Goal: Information Seeking & Learning: Learn about a topic

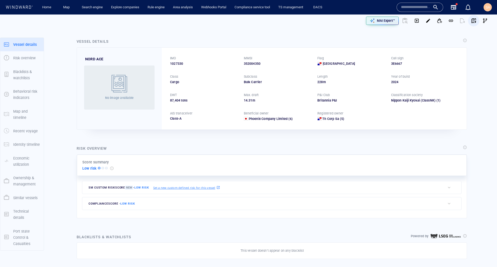
click at [471, 19] on span "button" at bounding box center [473, 20] width 5 height 5
click at [181, 60] on div "IMO" at bounding box center [204, 58] width 70 height 7
click at [181, 62] on span "1027330" at bounding box center [176, 63] width 13 height 5
copy span "1027330"
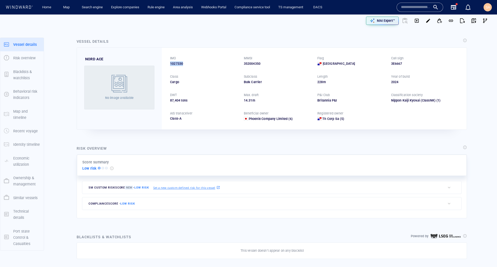
copy span "1027330"
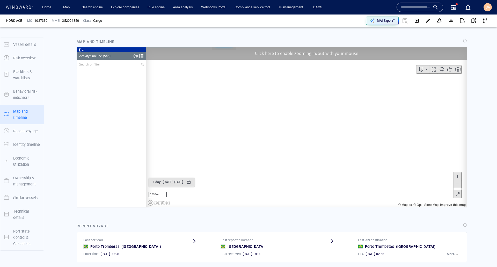
scroll to position [7658, 0]
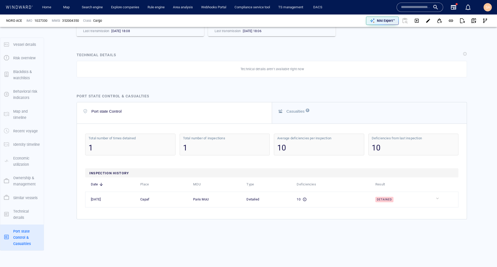
scroll to position [1059, 0]
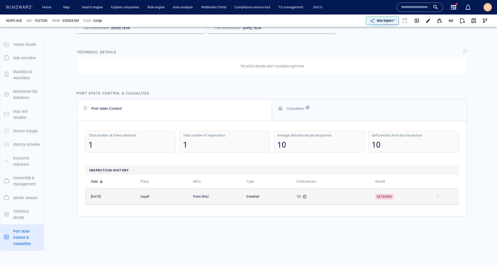
click at [420, 193] on div "Detained" at bounding box center [401, 196] width 53 height 6
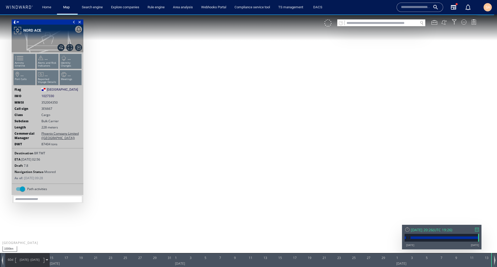
drag, startPoint x: 350, startPoint y: 92, endPoint x: 322, endPoint y: 132, distance: 48.9
click at [322, 132] on canvas "Map" at bounding box center [248, 137] width 497 height 247
click at [475, 229] on div at bounding box center [477, 229] width 4 height 4
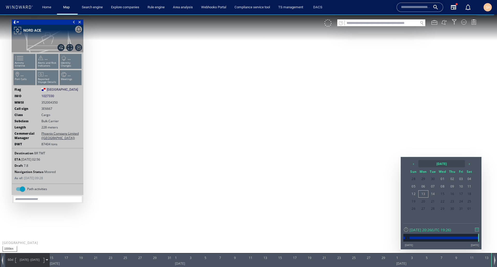
click at [449, 165] on th "2025 October" at bounding box center [441, 163] width 47 height 7
click at [431, 193] on span "Jun" at bounding box center [431, 191] width 12 height 14
click at [471, 161] on th "›" at bounding box center [469, 163] width 8 height 7
click at [433, 178] on span "01" at bounding box center [432, 178] width 9 height 7
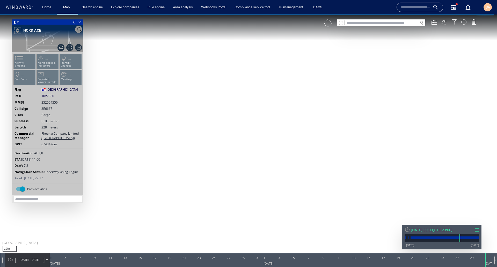
drag, startPoint x: 264, startPoint y: 105, endPoint x: 335, endPoint y: 190, distance: 111.2
click at [335, 190] on canvas "Map" at bounding box center [248, 137] width 497 height 247
drag, startPoint x: 322, startPoint y: 203, endPoint x: 307, endPoint y: 181, distance: 27.1
click at [307, 181] on canvas "Map" at bounding box center [248, 137] width 497 height 247
drag, startPoint x: 307, startPoint y: 181, endPoint x: 275, endPoint y: 179, distance: 31.9
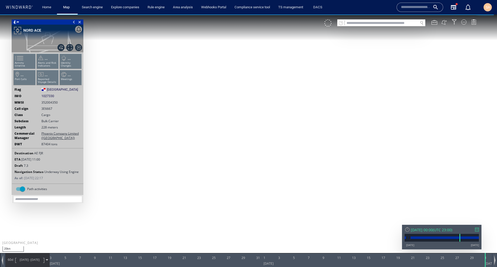
click at [275, 179] on canvas "Map" at bounding box center [248, 137] width 497 height 247
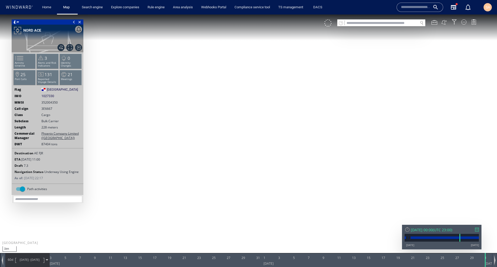
drag, startPoint x: 125, startPoint y: 207, endPoint x: 268, endPoint y: 148, distance: 155.1
click at [268, 148] on canvas "Map" at bounding box center [248, 137] width 497 height 247
drag, startPoint x: 193, startPoint y: 189, endPoint x: 211, endPoint y: 104, distance: 86.6
click at [211, 104] on canvas "Map" at bounding box center [248, 137] width 497 height 247
drag, startPoint x: 485, startPoint y: 263, endPoint x: 360, endPoint y: 262, distance: 125.2
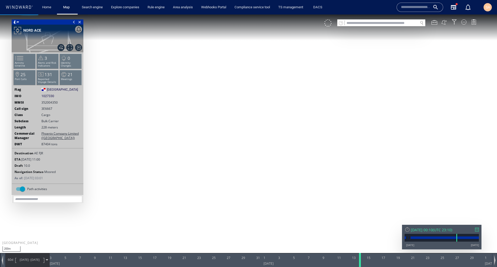
click at [360, 262] on div at bounding box center [360, 260] width 5 height 14
drag, startPoint x: 299, startPoint y: 155, endPoint x: 245, endPoint y: 202, distance: 71.4
click at [245, 202] on canvas "Map" at bounding box center [248, 137] width 497 height 247
drag, startPoint x: 352, startPoint y: 95, endPoint x: 143, endPoint y: 192, distance: 230.5
click at [144, 192] on canvas "Map" at bounding box center [248, 137] width 497 height 247
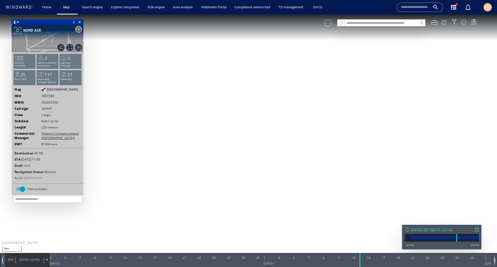
drag, startPoint x: 296, startPoint y: 100, endPoint x: 192, endPoint y: 175, distance: 127.5
click at [181, 180] on canvas "Map" at bounding box center [248, 137] width 497 height 247
drag, startPoint x: 335, startPoint y: 109, endPoint x: 239, endPoint y: 153, distance: 105.9
click at [239, 153] on canvas "Map" at bounding box center [248, 137] width 497 height 247
drag, startPoint x: 203, startPoint y: 142, endPoint x: 233, endPoint y: 173, distance: 42.8
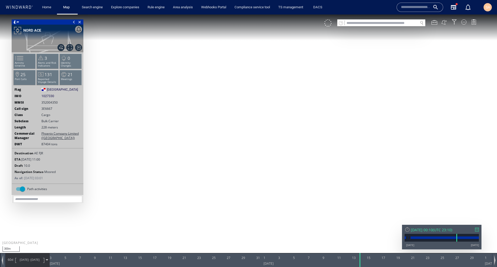
click at [234, 171] on canvas "Map" at bounding box center [248, 137] width 497 height 247
drag, startPoint x: 216, startPoint y: 210, endPoint x: 272, endPoint y: 173, distance: 66.3
click at [272, 173] on canvas "Map" at bounding box center [248, 137] width 497 height 247
drag, startPoint x: 275, startPoint y: 176, endPoint x: 192, endPoint y: 191, distance: 84.1
click at [192, 191] on canvas "Map" at bounding box center [248, 137] width 497 height 247
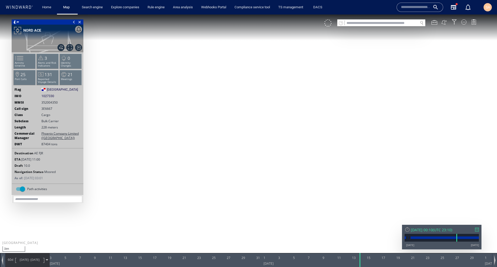
drag, startPoint x: 338, startPoint y: 146, endPoint x: 189, endPoint y: 86, distance: 160.2
click at [189, 86] on canvas "Map" at bounding box center [248, 137] width 497 height 247
drag, startPoint x: 386, startPoint y: 221, endPoint x: 307, endPoint y: 131, distance: 120.0
click at [308, 133] on canvas "Map" at bounding box center [248, 137] width 497 height 247
drag, startPoint x: 326, startPoint y: 145, endPoint x: 282, endPoint y: 126, distance: 48.3
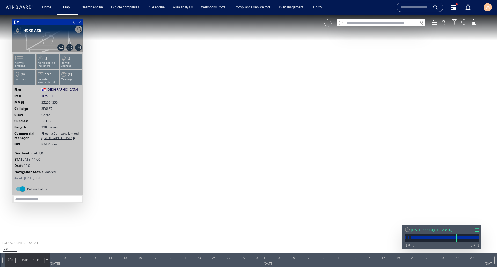
click at [282, 126] on canvas "Map" at bounding box center [248, 137] width 497 height 247
drag, startPoint x: 350, startPoint y: 130, endPoint x: 293, endPoint y: 194, distance: 86.3
click at [293, 194] on canvas "Map" at bounding box center [248, 137] width 497 height 247
drag, startPoint x: 299, startPoint y: 162, endPoint x: 299, endPoint y: 175, distance: 12.9
click at [299, 175] on canvas "Map" at bounding box center [248, 137] width 497 height 247
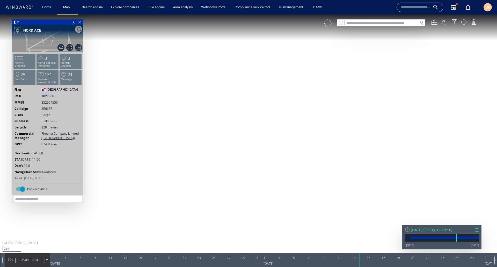
drag, startPoint x: 285, startPoint y: 142, endPoint x: 242, endPoint y: 116, distance: 50.0
click at [242, 116] on canvas "Map" at bounding box center [248, 137] width 497 height 247
drag, startPoint x: 229, startPoint y: 121, endPoint x: 310, endPoint y: 148, distance: 85.5
click at [310, 148] on canvas "Map" at bounding box center [248, 137] width 497 height 247
drag, startPoint x: 164, startPoint y: 178, endPoint x: 331, endPoint y: 111, distance: 180.2
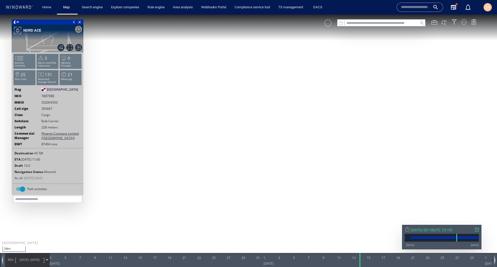
click at [330, 111] on canvas "Map" at bounding box center [248, 137] width 497 height 247
drag, startPoint x: 137, startPoint y: 179, endPoint x: 195, endPoint y: 184, distance: 57.7
click at [195, 184] on canvas "Map" at bounding box center [248, 137] width 497 height 247
click at [464, 27] on canvas "Map" at bounding box center [248, 137] width 497 height 247
click at [465, 24] on div at bounding box center [463, 21] width 5 height 5
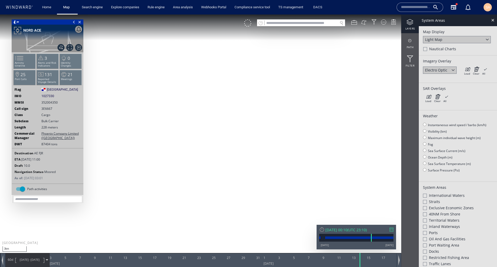
scroll to position [203, 0]
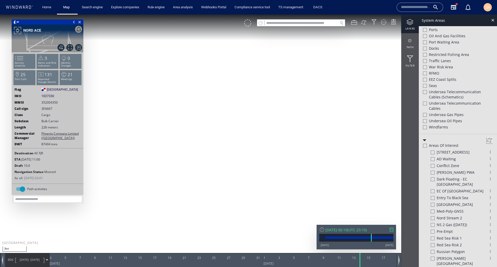
click at [425, 29] on div at bounding box center [425, 30] width 4 height 4
click at [492, 21] on div at bounding box center [492, 20] width 6 height 6
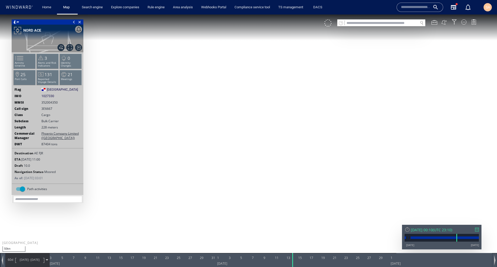
drag, startPoint x: 301, startPoint y: 100, endPoint x: 260, endPoint y: 122, distance: 46.8
click at [260, 122] on canvas "Map" at bounding box center [248, 137] width 497 height 247
click at [436, 21] on div at bounding box center [434, 22] width 6 height 6
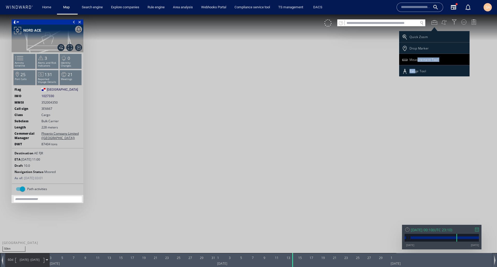
drag, startPoint x: 416, startPoint y: 71, endPoint x: 417, endPoint y: 62, distance: 8.6
click at [417, 62] on div "Quick Zoom Drop Marker Measurement Tool Range Tool" at bounding box center [434, 53] width 70 height 45
click at [416, 61] on div "Measurement Tool" at bounding box center [423, 59] width 29 height 4
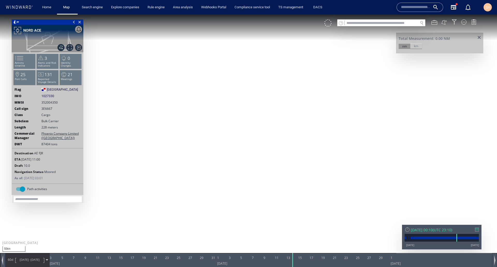
click at [233, 129] on canvas "Map" at bounding box center [248, 137] width 497 height 247
click at [328, 70] on canvas "Map" at bounding box center [248, 137] width 497 height 247
click at [478, 36] on span at bounding box center [479, 38] width 6 height 4
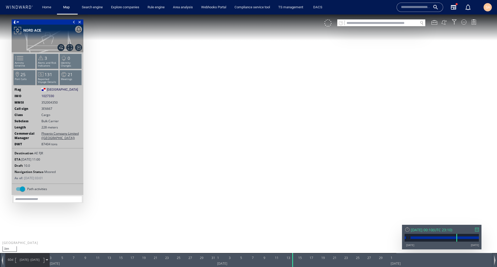
drag, startPoint x: 309, startPoint y: 71, endPoint x: 349, endPoint y: 176, distance: 112.6
click at [349, 176] on canvas "Map" at bounding box center [248, 137] width 497 height 247
drag, startPoint x: 178, startPoint y: 81, endPoint x: 325, endPoint y: 177, distance: 174.7
click at [325, 177] on canvas "Map" at bounding box center [248, 137] width 497 height 247
drag, startPoint x: 182, startPoint y: 195, endPoint x: 260, endPoint y: 128, distance: 103.1
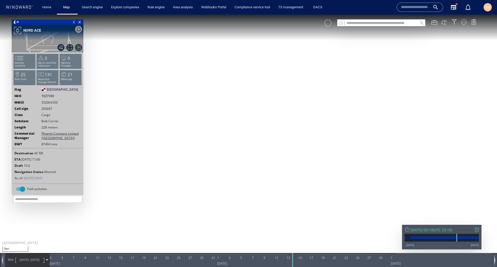
click at [260, 128] on canvas "Map" at bounding box center [248, 137] width 497 height 247
drag, startPoint x: 267, startPoint y: 152, endPoint x: 330, endPoint y: 93, distance: 86.4
click at [312, 106] on canvas "Map" at bounding box center [248, 137] width 497 height 247
drag, startPoint x: 212, startPoint y: 172, endPoint x: 307, endPoint y: 103, distance: 118.2
click at [307, 103] on canvas "Map" at bounding box center [248, 137] width 497 height 247
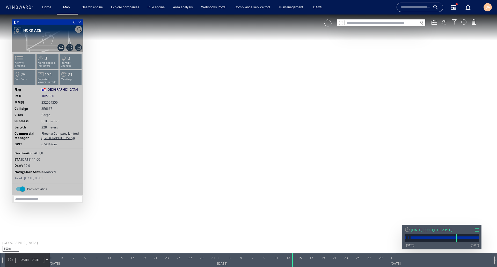
drag, startPoint x: 237, startPoint y: 227, endPoint x: 209, endPoint y: 79, distance: 150.2
click at [209, 79] on canvas "Map" at bounding box center [248, 137] width 497 height 247
drag, startPoint x: 310, startPoint y: 112, endPoint x: 298, endPoint y: 123, distance: 15.7
click at [298, 123] on canvas "Map" at bounding box center [248, 137] width 497 height 247
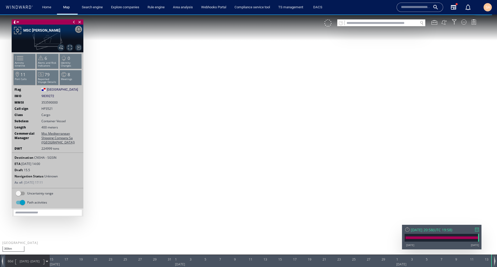
click at [47, 259] on div "60d 14/08/25 - 13/10/25" at bounding box center [27, 261] width 44 height 13
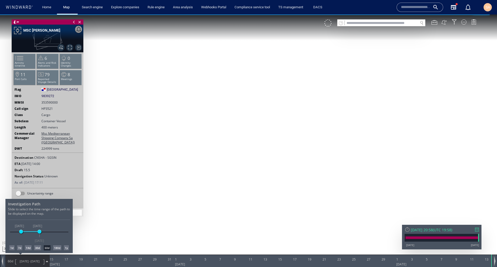
click at [29, 248] on div "14d" at bounding box center [28, 247] width 7 height 5
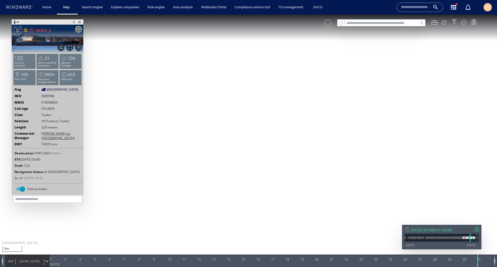
drag, startPoint x: 201, startPoint y: 78, endPoint x: 294, endPoint y: 226, distance: 174.8
click at [292, 237] on canvas "Map" at bounding box center [248, 137] width 497 height 247
drag, startPoint x: 252, startPoint y: 208, endPoint x: 215, endPoint y: 136, distance: 81.6
click at [215, 136] on canvas "Map" at bounding box center [248, 137] width 497 height 247
drag, startPoint x: 287, startPoint y: 141, endPoint x: 180, endPoint y: 174, distance: 111.5
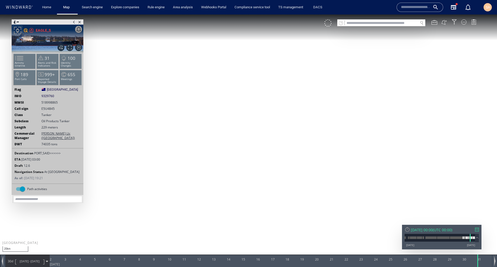
click at [180, 174] on canvas "Map" at bounding box center [248, 137] width 497 height 247
click at [17, 22] on span at bounding box center [18, 22] width 2 height 5
click at [26, 40] on li at bounding box center [25, 41] width 5 height 5
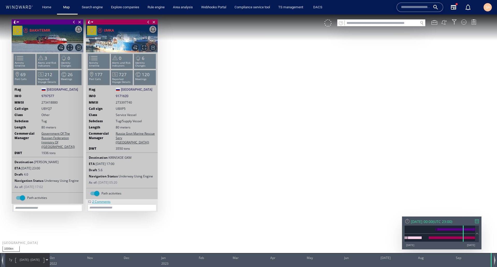
drag, startPoint x: 372, startPoint y: 62, endPoint x: 389, endPoint y: 59, distance: 17.3
click at [389, 59] on canvas "Map" at bounding box center [248, 137] width 497 height 247
click at [316, 111] on canvas "Map" at bounding box center [248, 137] width 497 height 247
click at [92, 23] on span at bounding box center [92, 22] width 2 height 5
click at [98, 40] on li at bounding box center [99, 41] width 5 height 5
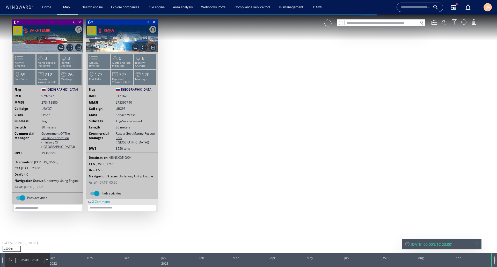
click at [16, 21] on span at bounding box center [15, 21] width 4 height 5
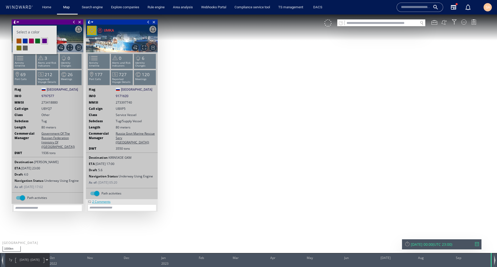
drag, startPoint x: 36, startPoint y: 41, endPoint x: 293, endPoint y: 15, distance: 258.1
click at [36, 41] on li at bounding box center [37, 41] width 5 height 5
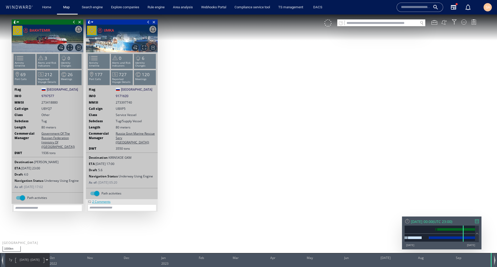
click at [17, 21] on span at bounding box center [15, 21] width 4 height 5
click at [23, 40] on li at bounding box center [25, 41] width 5 height 5
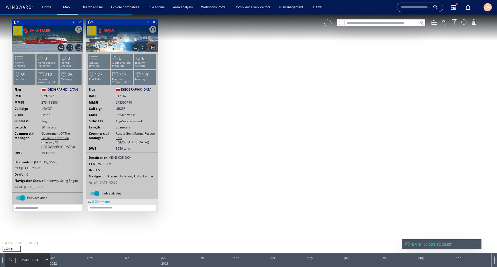
click at [90, 22] on span at bounding box center [89, 21] width 4 height 5
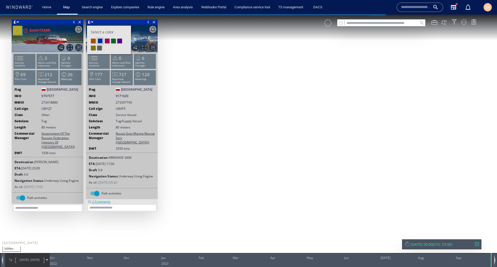
click at [113, 40] on li at bounding box center [113, 41] width 5 height 5
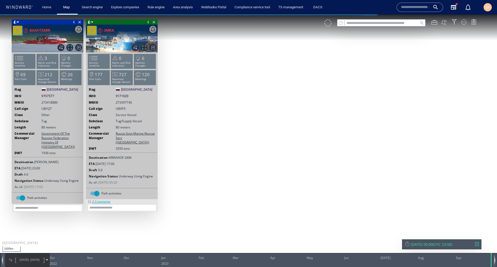
click at [17, 21] on span at bounding box center [18, 22] width 2 height 5
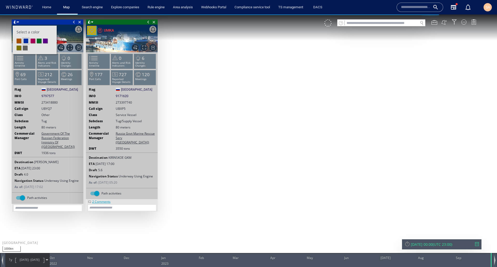
click at [105, 21] on div "Close vessel card" at bounding box center [122, 21] width 72 height 5
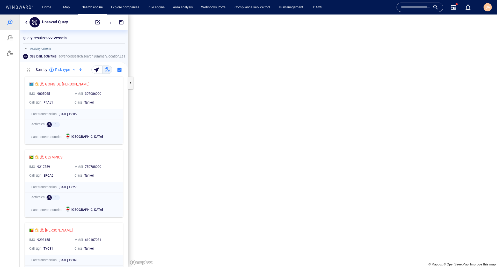
scroll to position [4, 4]
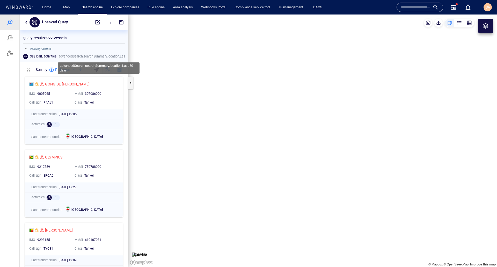
click at [225, 125] on canvas "Map" at bounding box center [312, 140] width 368 height 252
click at [244, 130] on canvas "Map" at bounding box center [312, 140] width 368 height 252
click at [111, 59] on span "advancedSearch.searchSummary.location , Last 30 days" at bounding box center [97, 56] width 79 height 5
click at [98, 49] on div "Activity criteria" at bounding box center [80, 49] width 115 height 6
drag, startPoint x: 178, startPoint y: 130, endPoint x: 248, endPoint y: 141, distance: 70.3
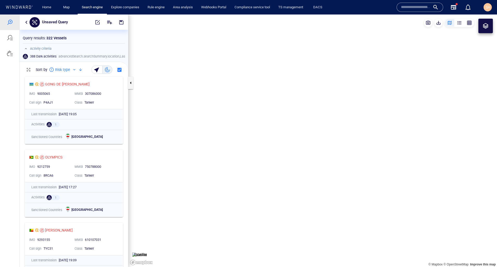
click at [248, 141] on canvas "Map" at bounding box center [312, 140] width 368 height 252
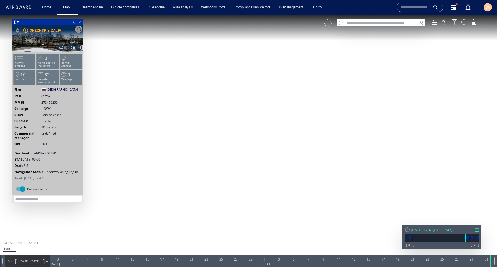
drag, startPoint x: 279, startPoint y: 209, endPoint x: 211, endPoint y: 167, distance: 80.3
click at [211, 167] on canvas "Map" at bounding box center [248, 137] width 497 height 247
drag, startPoint x: 123, startPoint y: 83, endPoint x: 216, endPoint y: 140, distance: 108.8
click at [216, 140] on canvas "Map" at bounding box center [248, 137] width 497 height 247
drag, startPoint x: 227, startPoint y: 157, endPoint x: 172, endPoint y: 136, distance: 58.1
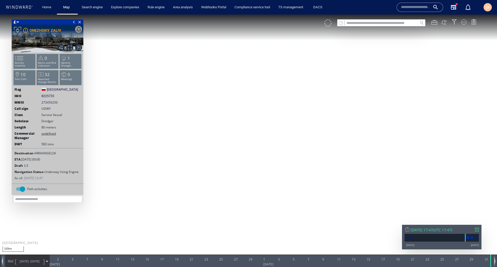
click at [172, 136] on canvas "Map" at bounding box center [248, 137] width 497 height 247
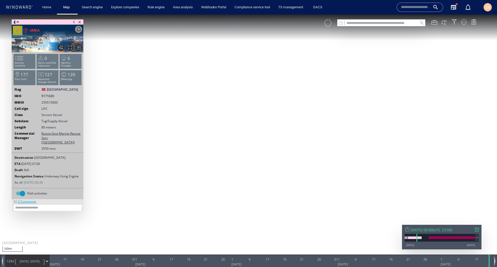
drag, startPoint x: 245, startPoint y: 189, endPoint x: 257, endPoint y: 132, distance: 58.3
click at [257, 132] on canvas "Map" at bounding box center [248, 137] width 497 height 247
drag, startPoint x: 219, startPoint y: 100, endPoint x: 296, endPoint y: 144, distance: 88.5
click at [296, 144] on canvas "Map" at bounding box center [248, 137] width 497 height 247
drag, startPoint x: 310, startPoint y: 171, endPoint x: 275, endPoint y: 126, distance: 57.4
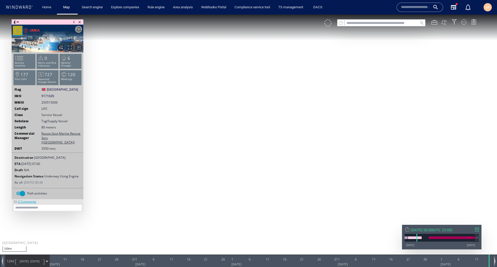
click at [275, 126] on canvas "Map" at bounding box center [248, 137] width 497 height 247
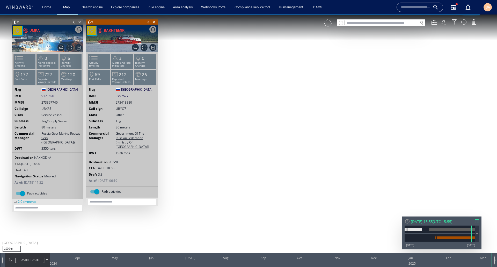
drag, startPoint x: 210, startPoint y: 135, endPoint x: 350, endPoint y: 136, distance: 140.2
click at [349, 136] on canvas "Map" at bounding box center [248, 137] width 497 height 247
drag, startPoint x: 227, startPoint y: 116, endPoint x: 310, endPoint y: 119, distance: 82.6
click at [310, 119] on canvas "Map" at bounding box center [248, 137] width 497 height 247
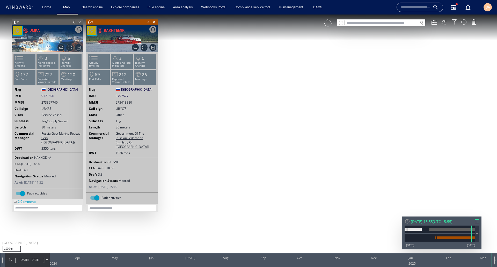
click at [18, 23] on span at bounding box center [18, 22] width 2 height 5
click at [37, 39] on li at bounding box center [37, 41] width 5 height 5
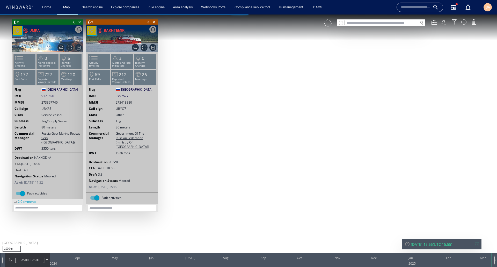
click at [91, 23] on span at bounding box center [89, 21] width 4 height 5
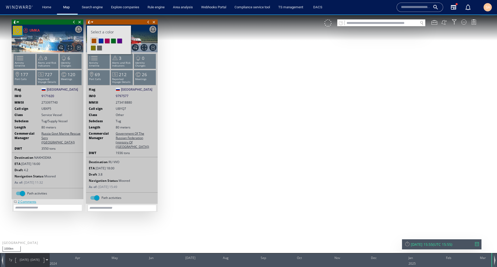
click at [101, 41] on li at bounding box center [101, 41] width 5 height 5
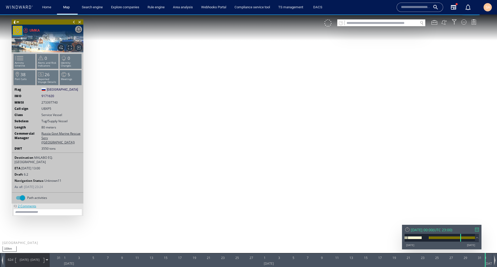
drag, startPoint x: 323, startPoint y: 81, endPoint x: 266, endPoint y: 126, distance: 72.4
click at [267, 126] on canvas "Map" at bounding box center [248, 137] width 497 height 247
click at [18, 21] on span at bounding box center [18, 22] width 2 height 5
click at [37, 39] on li at bounding box center [37, 41] width 5 height 5
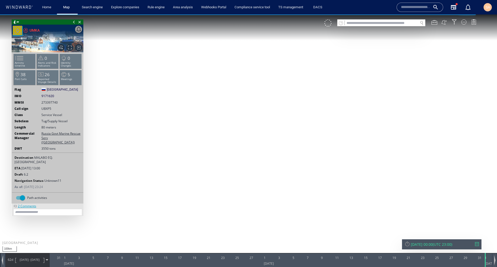
drag, startPoint x: 273, startPoint y: 87, endPoint x: 246, endPoint y: 107, distance: 33.4
click at [246, 107] on canvas "Map" at bounding box center [248, 137] width 497 height 247
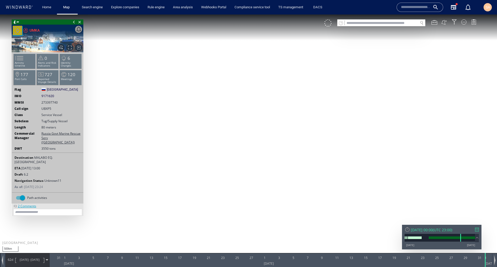
drag, startPoint x: 271, startPoint y: 104, endPoint x: 264, endPoint y: 109, distance: 8.9
click at [264, 109] on canvas "Map" at bounding box center [248, 137] width 497 height 247
click at [47, 259] on span at bounding box center [47, 259] width 2 height 2
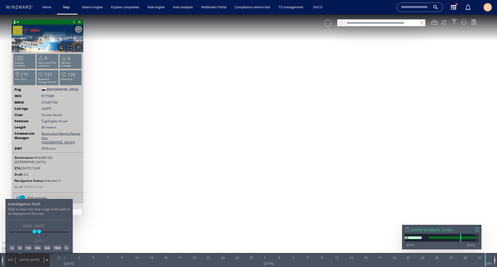
click at [56, 247] on div "180d" at bounding box center [57, 247] width 8 height 5
click at [47, 260] on div at bounding box center [248, 140] width 497 height 252
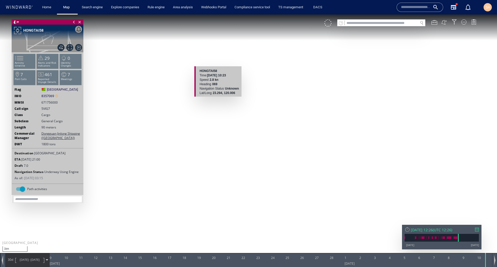
drag, startPoint x: 214, startPoint y: 64, endPoint x: 213, endPoint y: 104, distance: 40.9
click at [213, 104] on canvas "Map" at bounding box center [248, 137] width 497 height 247
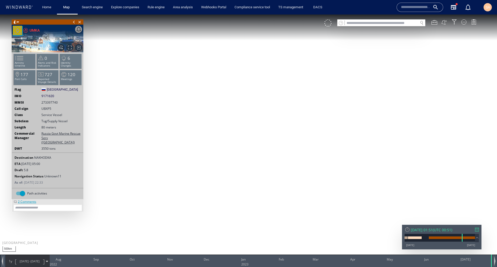
drag, startPoint x: 197, startPoint y: 163, endPoint x: 250, endPoint y: 91, distance: 89.5
click at [250, 91] on canvas "Map" at bounding box center [248, 137] width 497 height 247
click at [18, 22] on span at bounding box center [18, 22] width 2 height 5
click at [39, 41] on li at bounding box center [39, 41] width 5 height 5
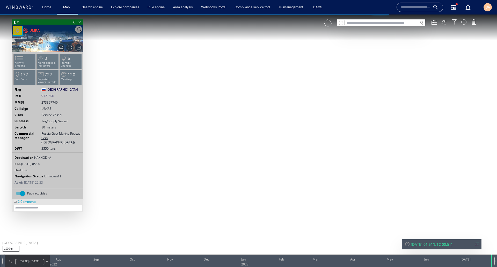
drag, startPoint x: 231, startPoint y: 152, endPoint x: 267, endPoint y: 168, distance: 39.0
click at [267, 168] on canvas "Map" at bounding box center [248, 137] width 497 height 247
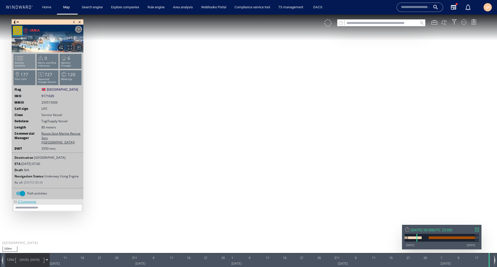
click at [20, 60] on span at bounding box center [16, 58] width 8 height 8
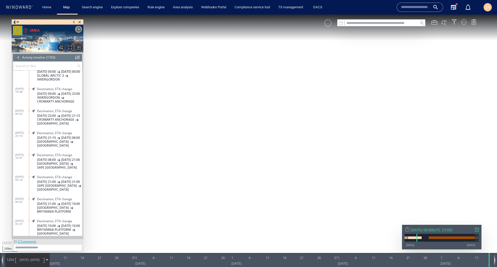
scroll to position [1883, 0]
